Goal: Task Accomplishment & Management: Manage account settings

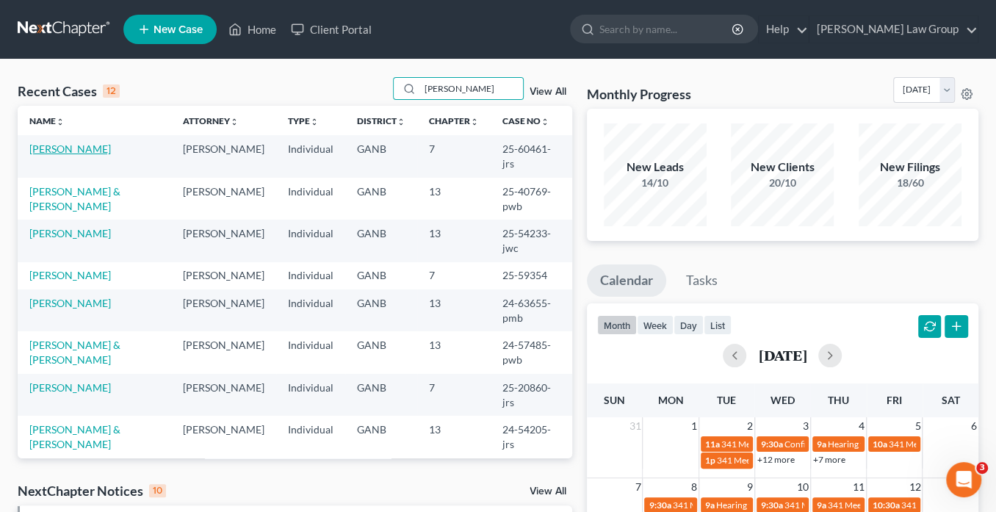
type input "[PERSON_NAME]"
click at [81, 148] on link "[PERSON_NAME]" at bounding box center [70, 149] width 82 height 12
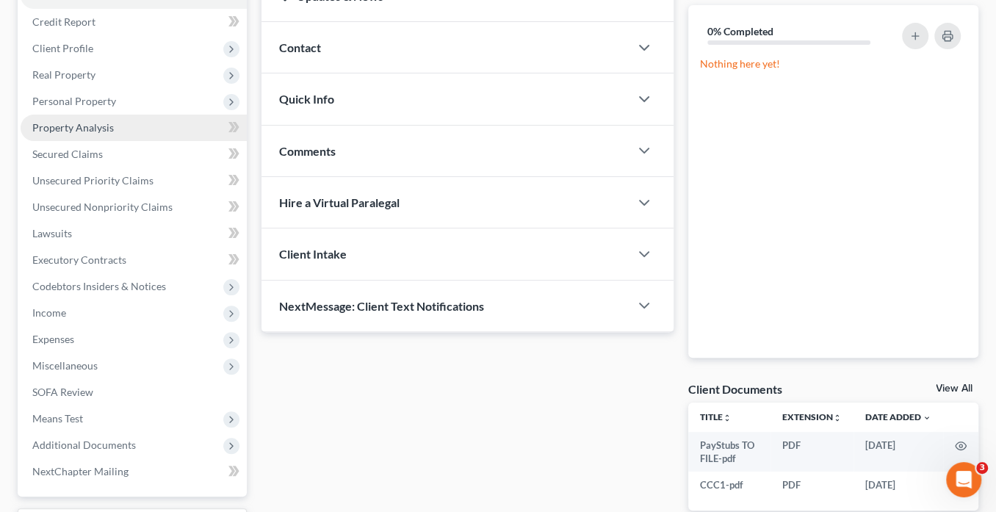
scroll to position [235, 0]
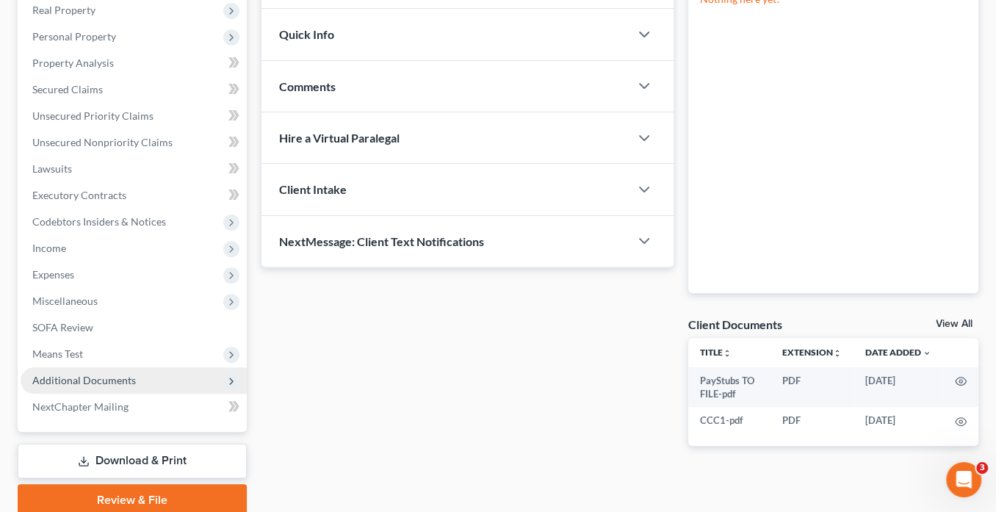
click at [136, 385] on span "Additional Documents" at bounding box center [134, 380] width 226 height 26
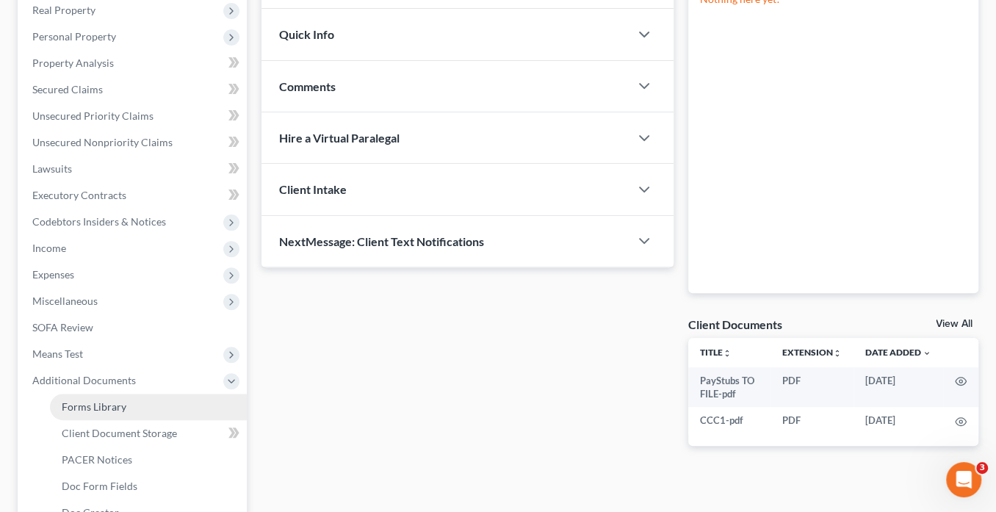
scroll to position [411, 0]
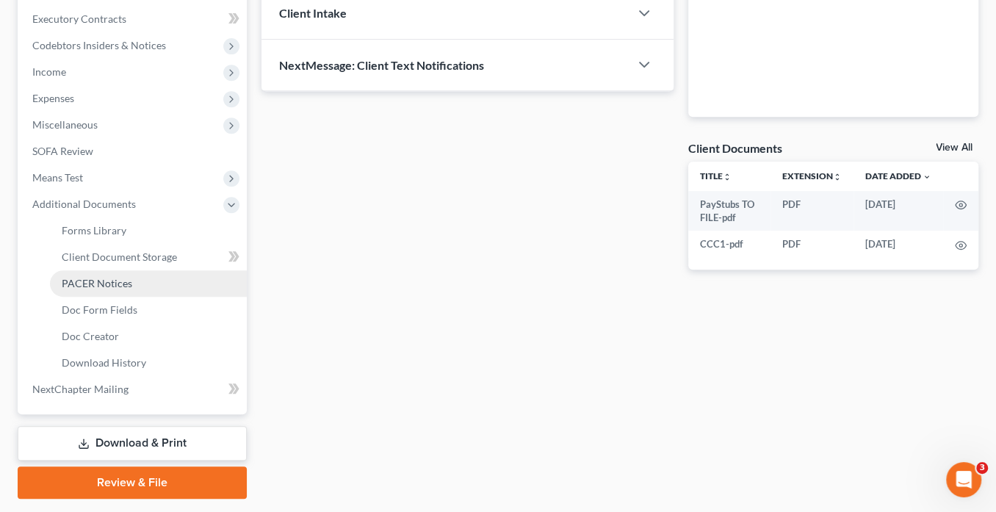
click at [122, 281] on span "PACER Notices" at bounding box center [97, 283] width 71 height 12
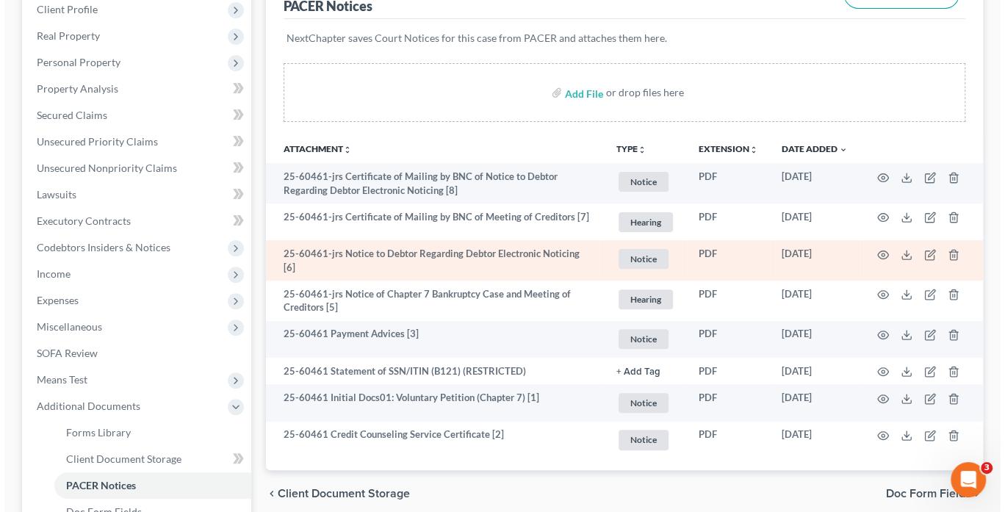
scroll to position [216, 0]
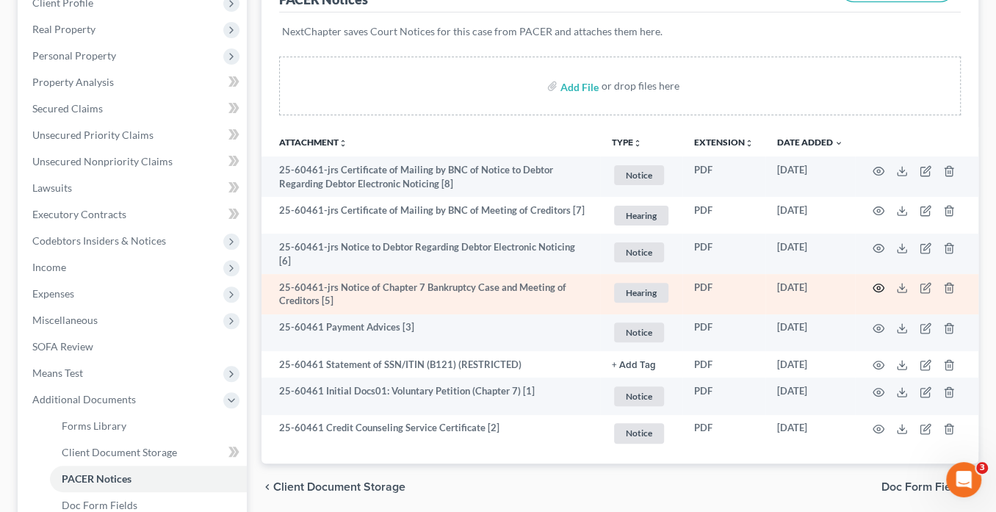
click at [878, 287] on circle "button" at bounding box center [878, 288] width 3 height 3
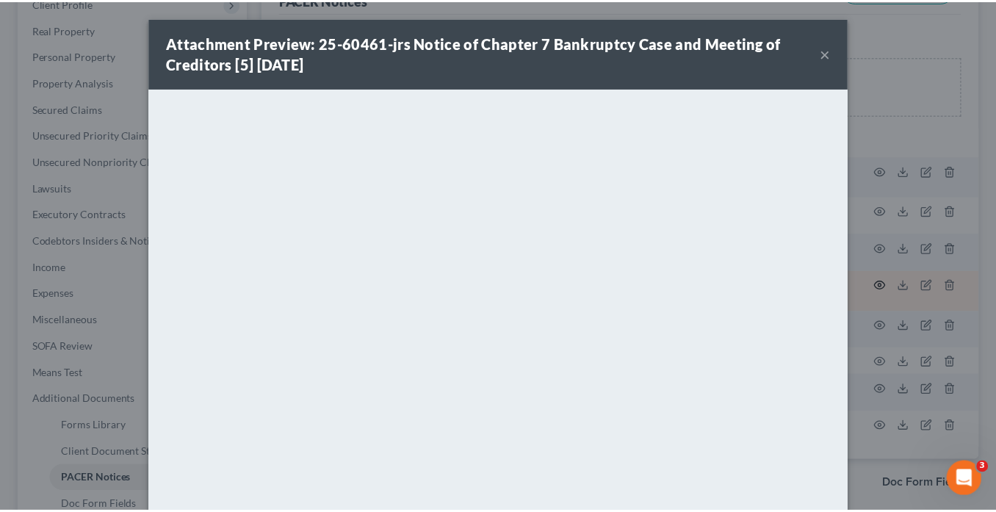
scroll to position [122, 0]
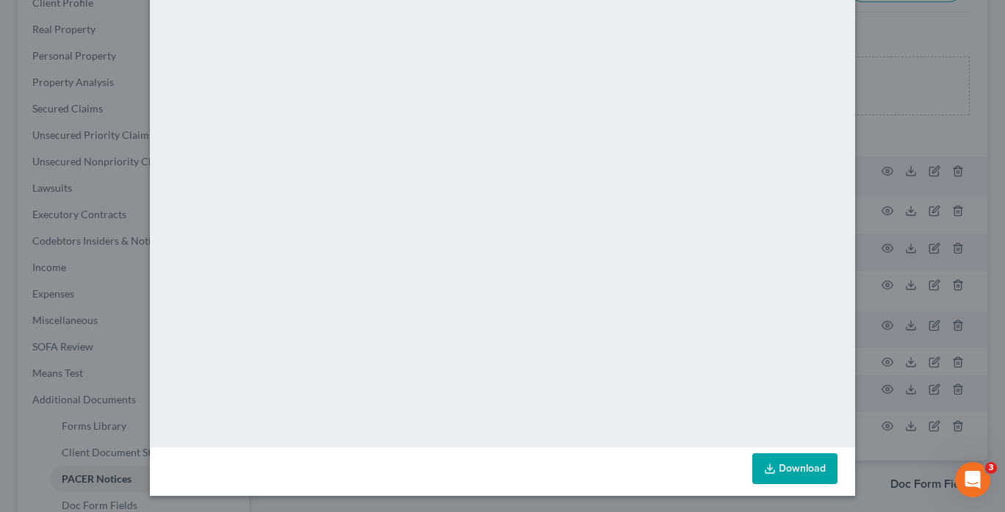
drag, startPoint x: 863, startPoint y: 129, endPoint x: 849, endPoint y: 83, distance: 47.6
click at [877, 75] on div "Attachment Preview: 25-60461-jrs Notice of Chapter 7 Bankruptcy Case and Meetin…" at bounding box center [502, 256] width 1005 height 512
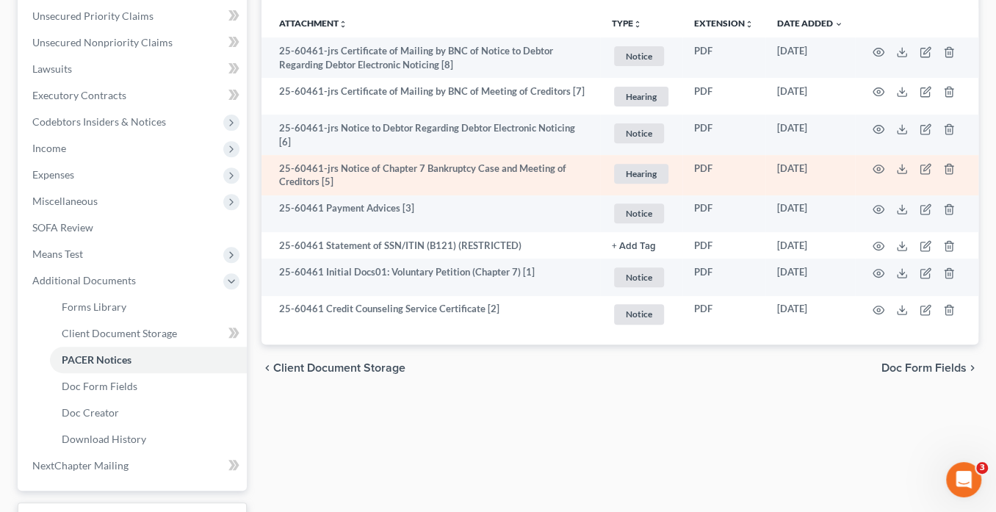
scroll to position [411, 0]
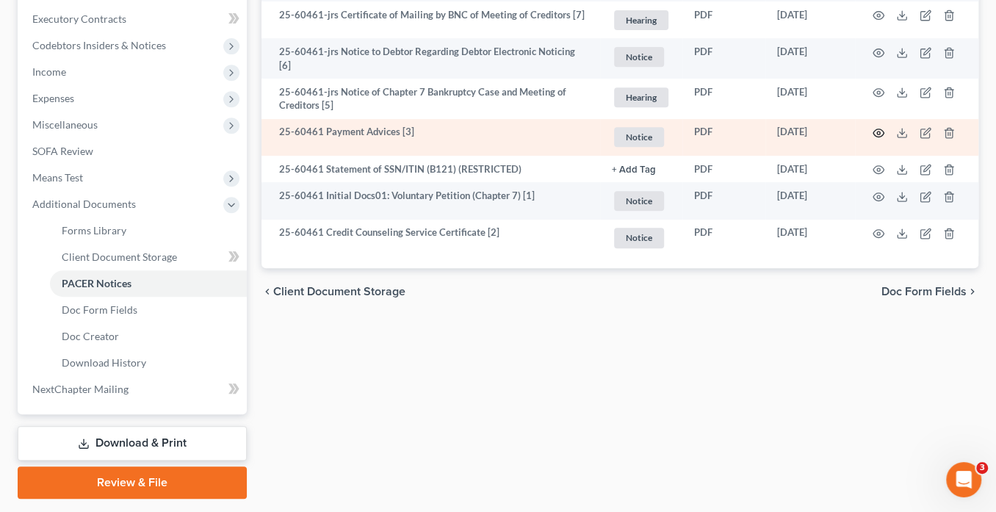
click at [877, 129] on icon "button" at bounding box center [879, 133] width 12 height 12
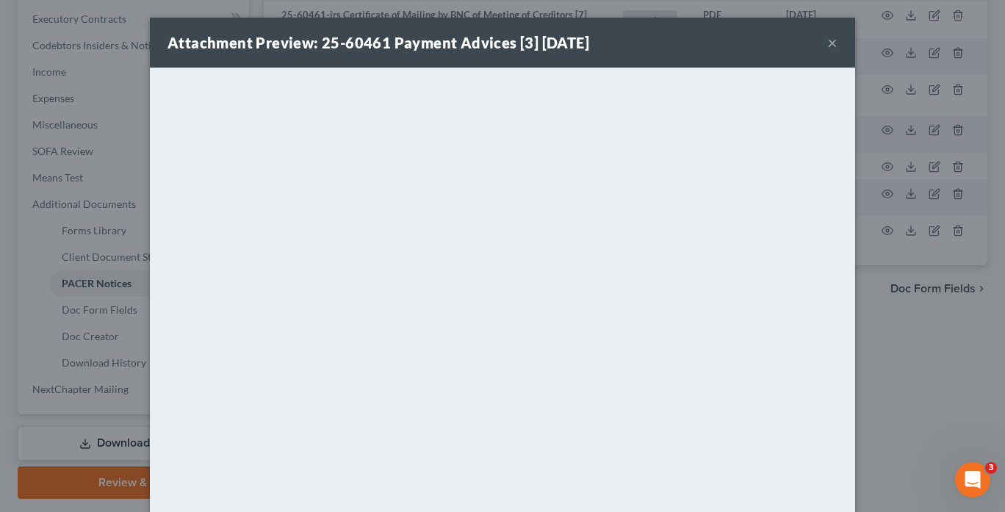
click at [830, 45] on button "×" at bounding box center [832, 43] width 10 height 18
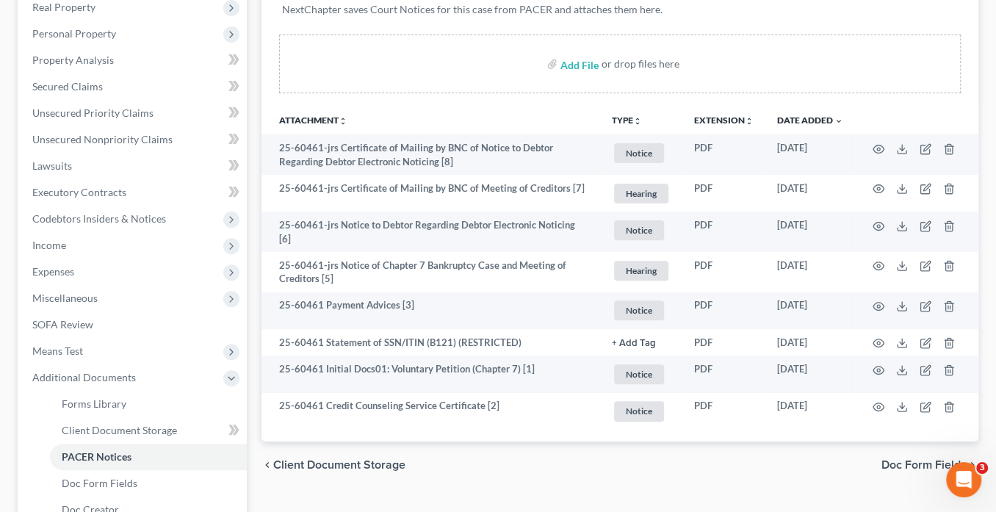
scroll to position [235, 0]
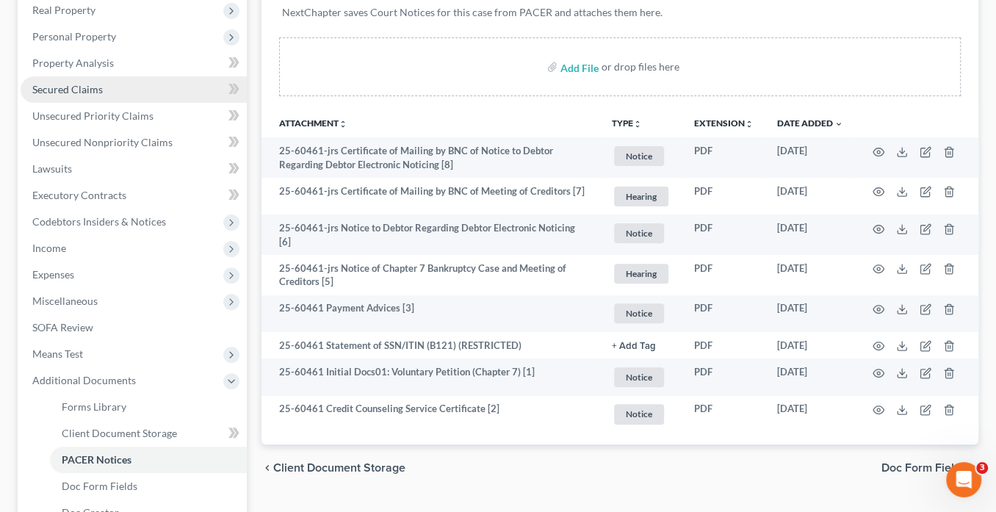
click at [51, 87] on span "Secured Claims" at bounding box center [67, 89] width 71 height 12
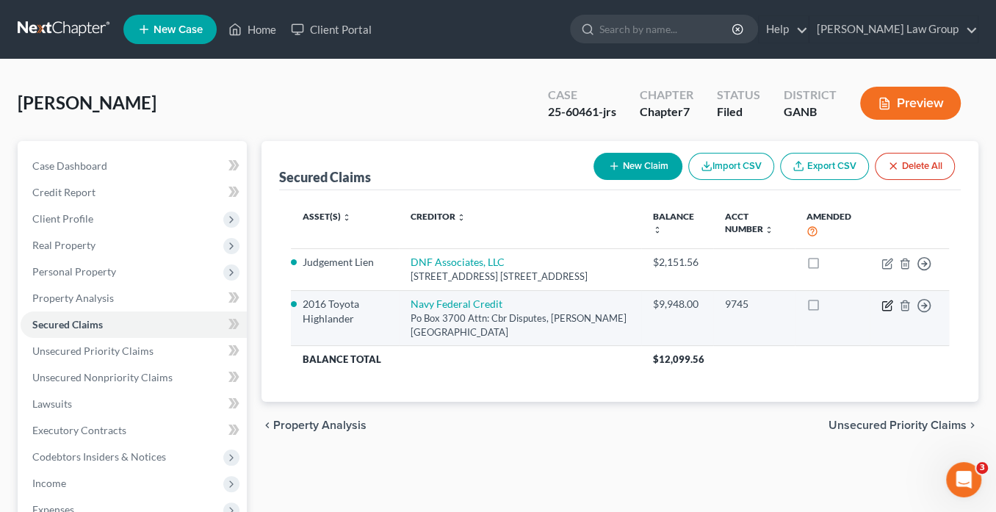
click at [889, 312] on icon "button" at bounding box center [888, 306] width 12 height 12
select select "48"
select select "7"
select select "2"
select select "0"
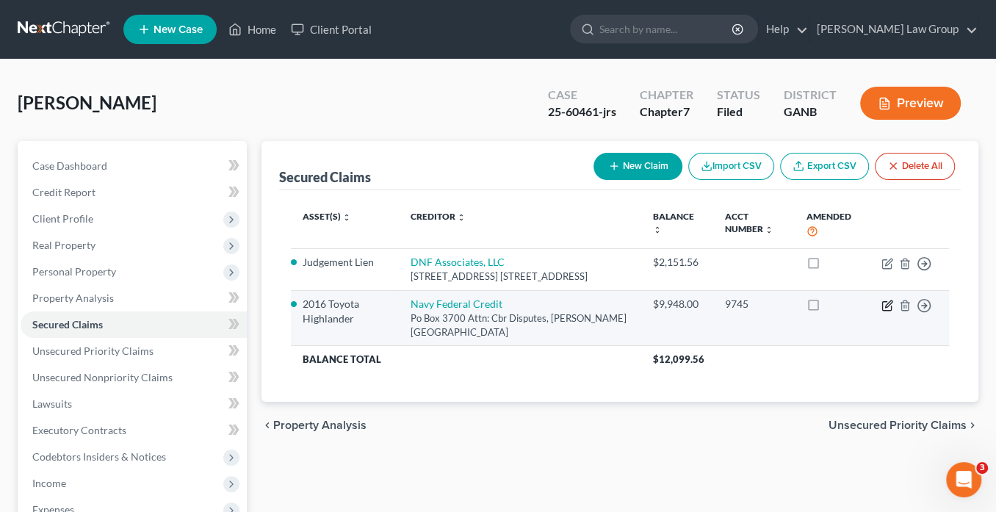
select select "0"
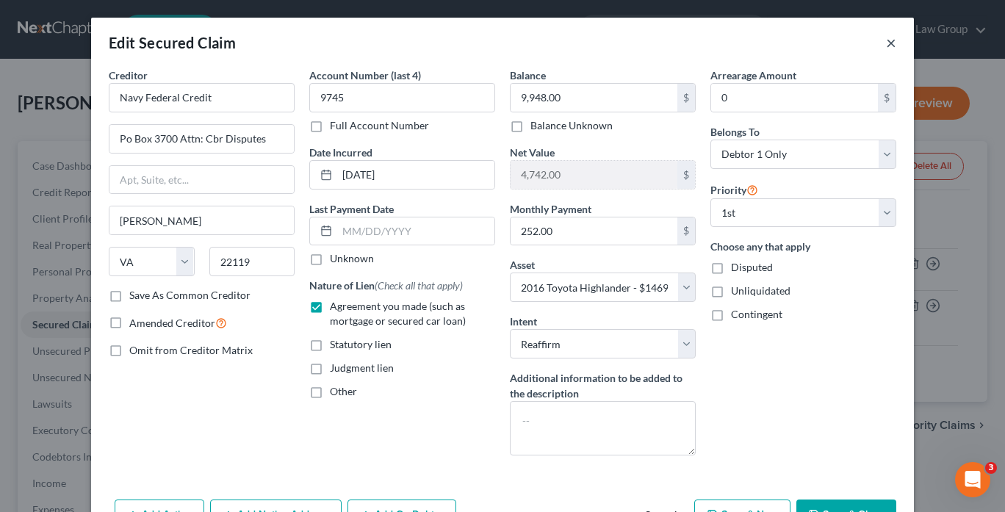
click at [886, 45] on button "×" at bounding box center [891, 43] width 10 height 18
